Goal: Transaction & Acquisition: Obtain resource

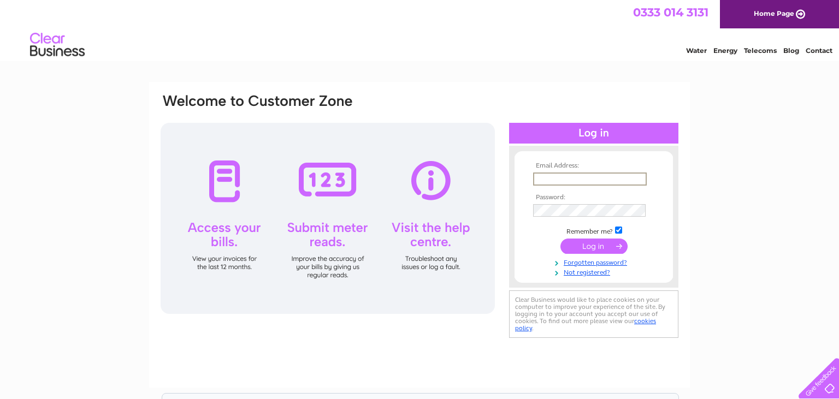
click at [562, 181] on input "text" at bounding box center [590, 179] width 114 height 13
type input "robert.machado@blacksheephotels.com"
click at [596, 247] on input "submit" at bounding box center [593, 246] width 67 height 15
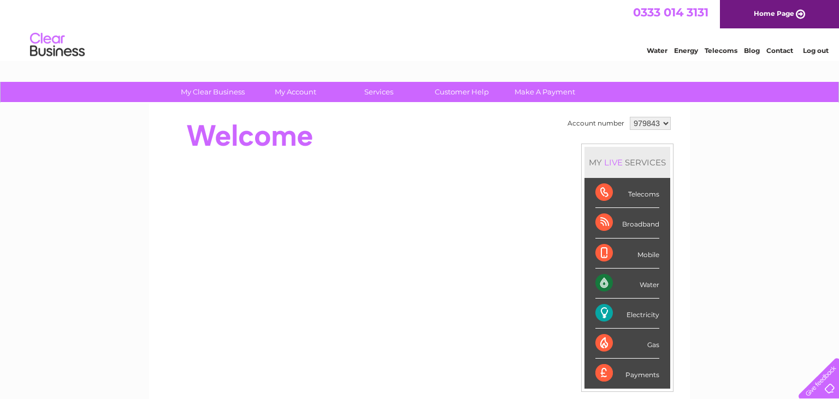
click at [648, 126] on select "979843" at bounding box center [650, 123] width 41 height 13
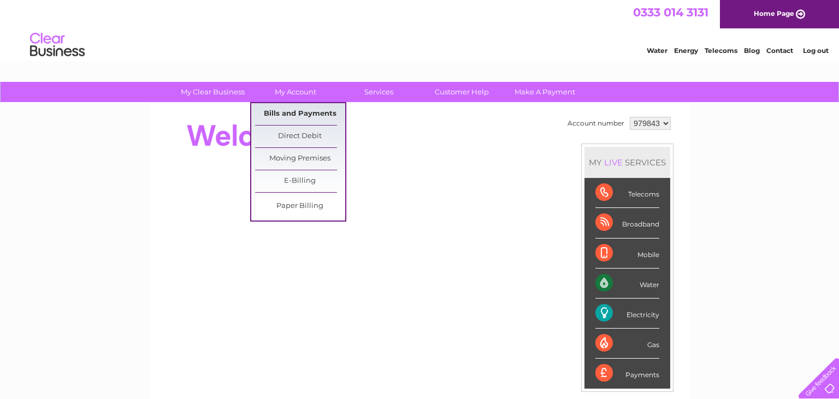
click at [276, 113] on link "Bills and Payments" at bounding box center [300, 114] width 90 height 22
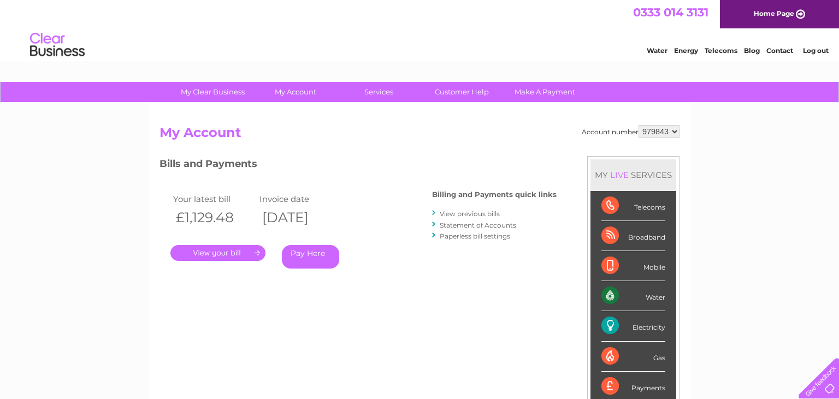
click at [231, 252] on link "." at bounding box center [217, 253] width 95 height 16
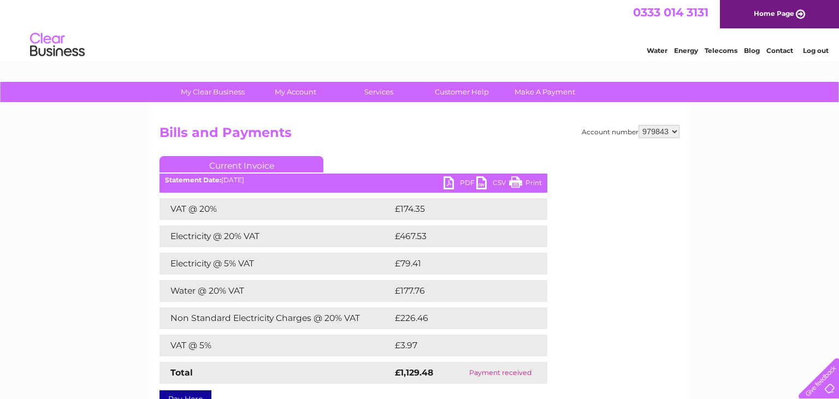
click at [464, 182] on link "PDF" at bounding box center [460, 184] width 33 height 16
click at [820, 53] on link "Log out" at bounding box center [816, 50] width 26 height 8
